Goal: Task Accomplishment & Management: Use online tool/utility

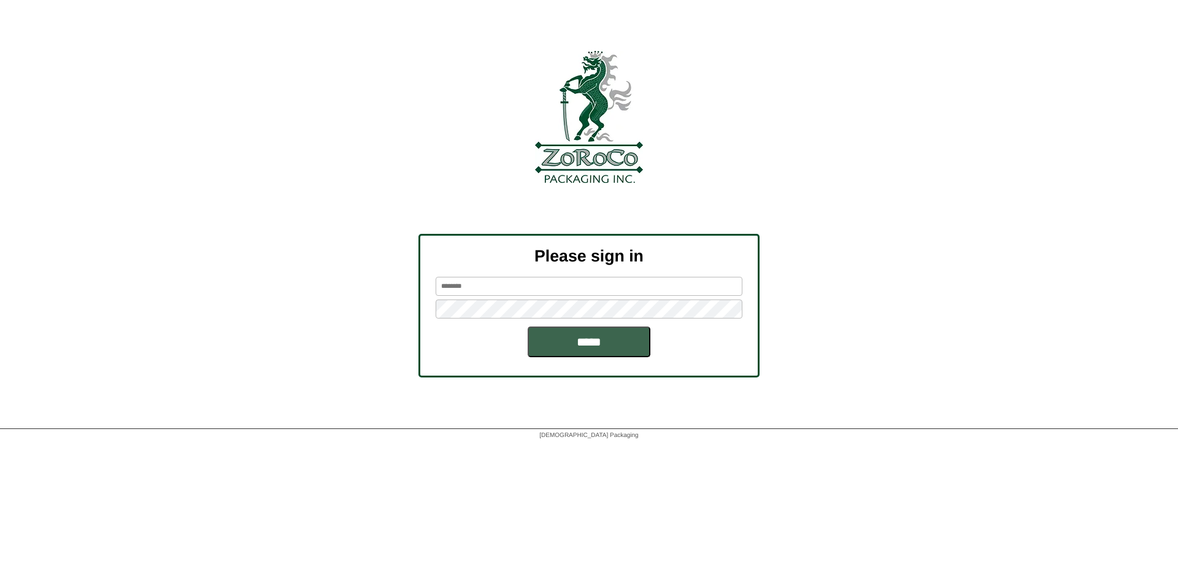
type input "*******"
click at [938, 296] on div "Please sign in ******* *****" at bounding box center [589, 306] width 1178 height 144
click at [632, 347] on input "*****" at bounding box center [589, 341] width 123 height 31
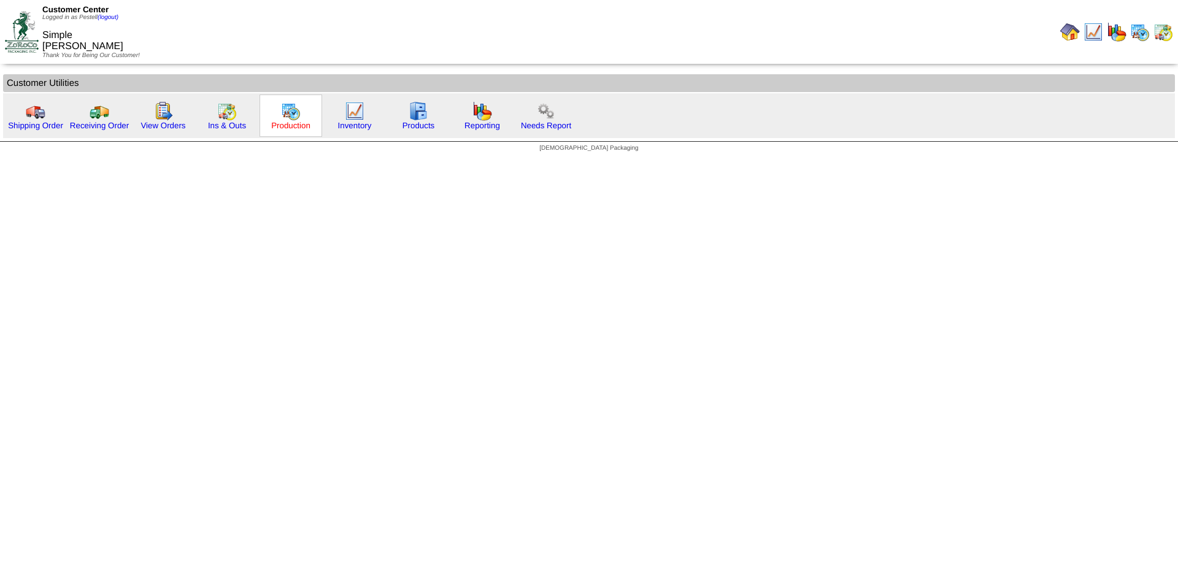
click at [296, 121] on link "Production" at bounding box center [290, 125] width 39 height 9
